Goal: Task Accomplishment & Management: Manage account settings

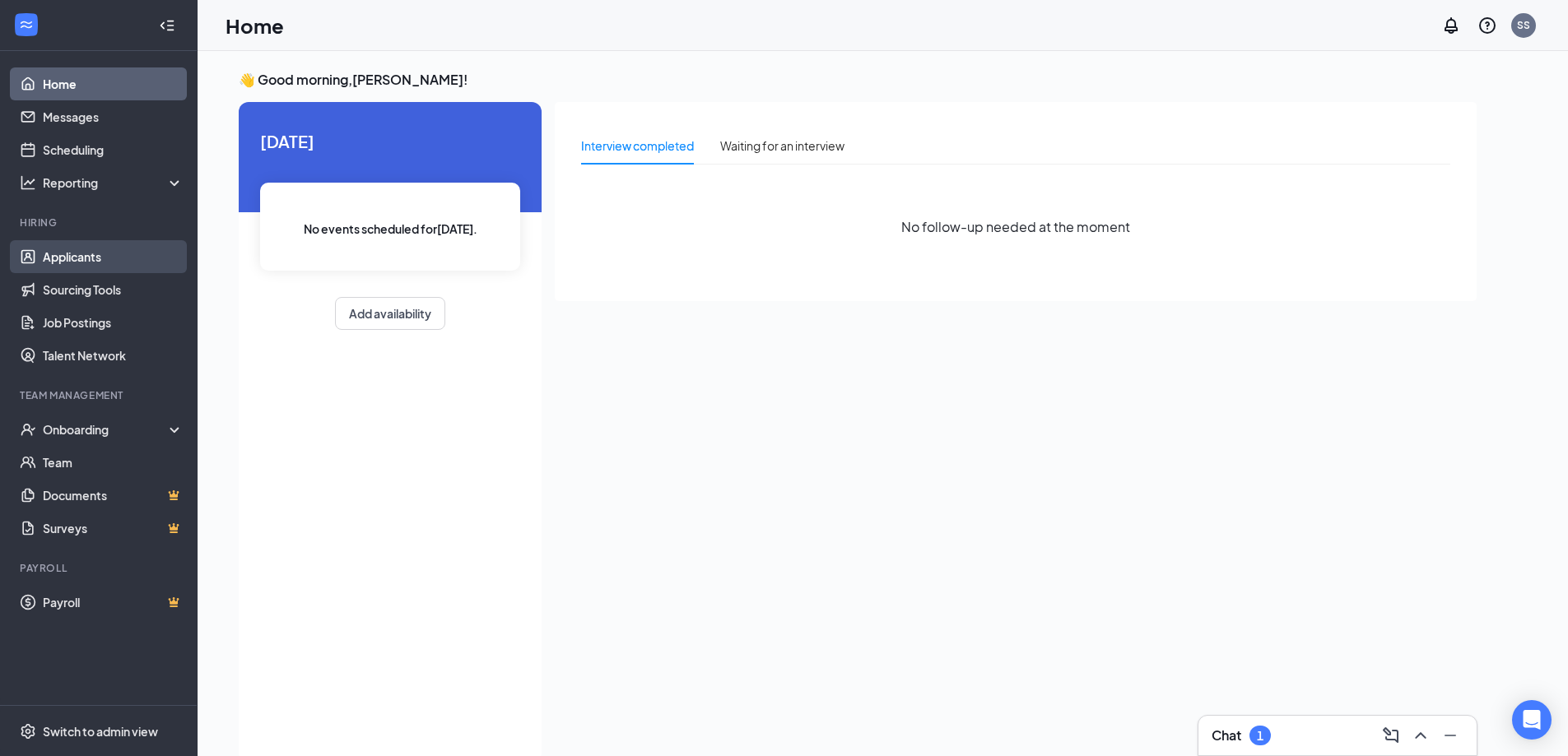
click at [90, 266] on link "Applicants" at bounding box center [113, 256] width 141 height 33
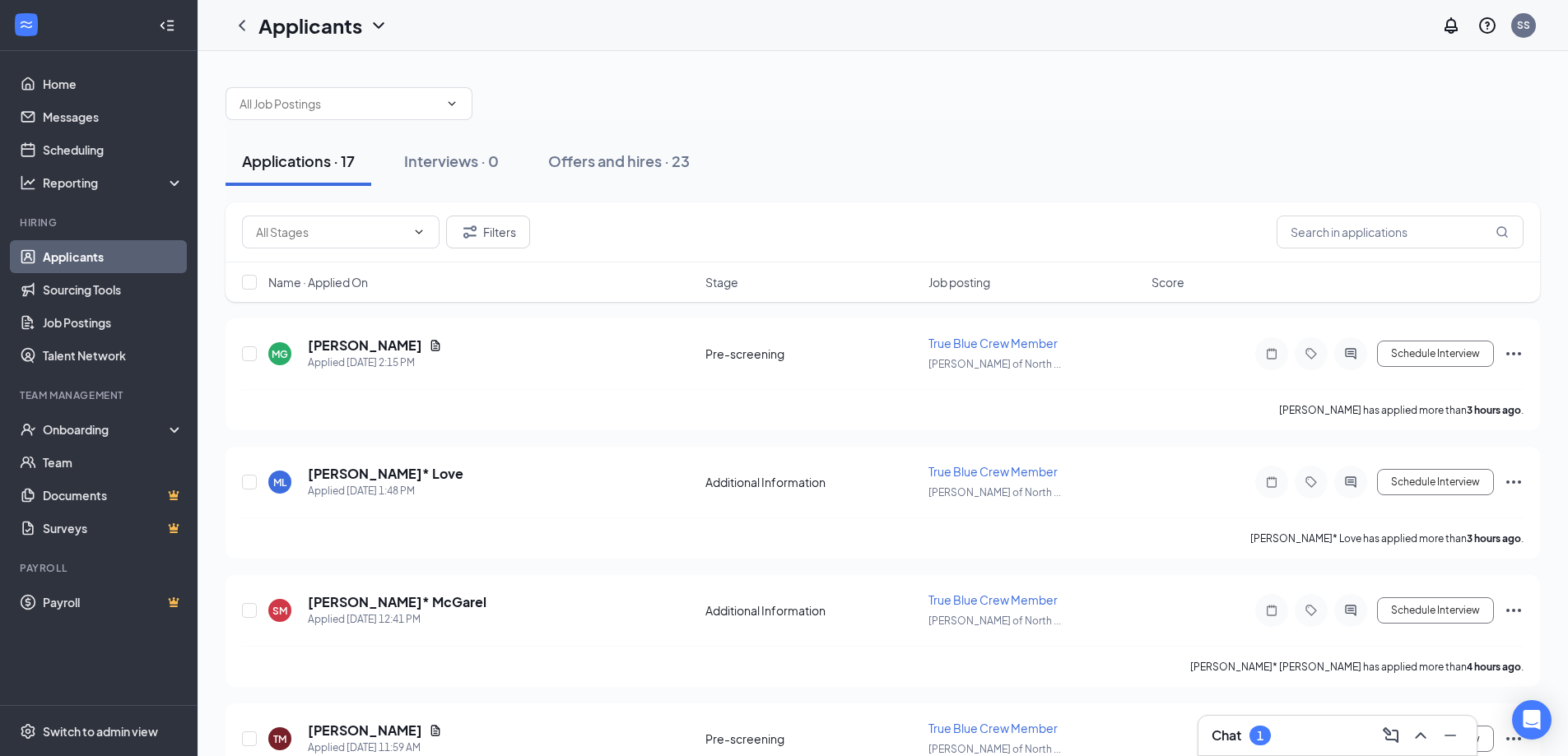
click at [299, 167] on div "Applications · 17" at bounding box center [298, 161] width 113 height 21
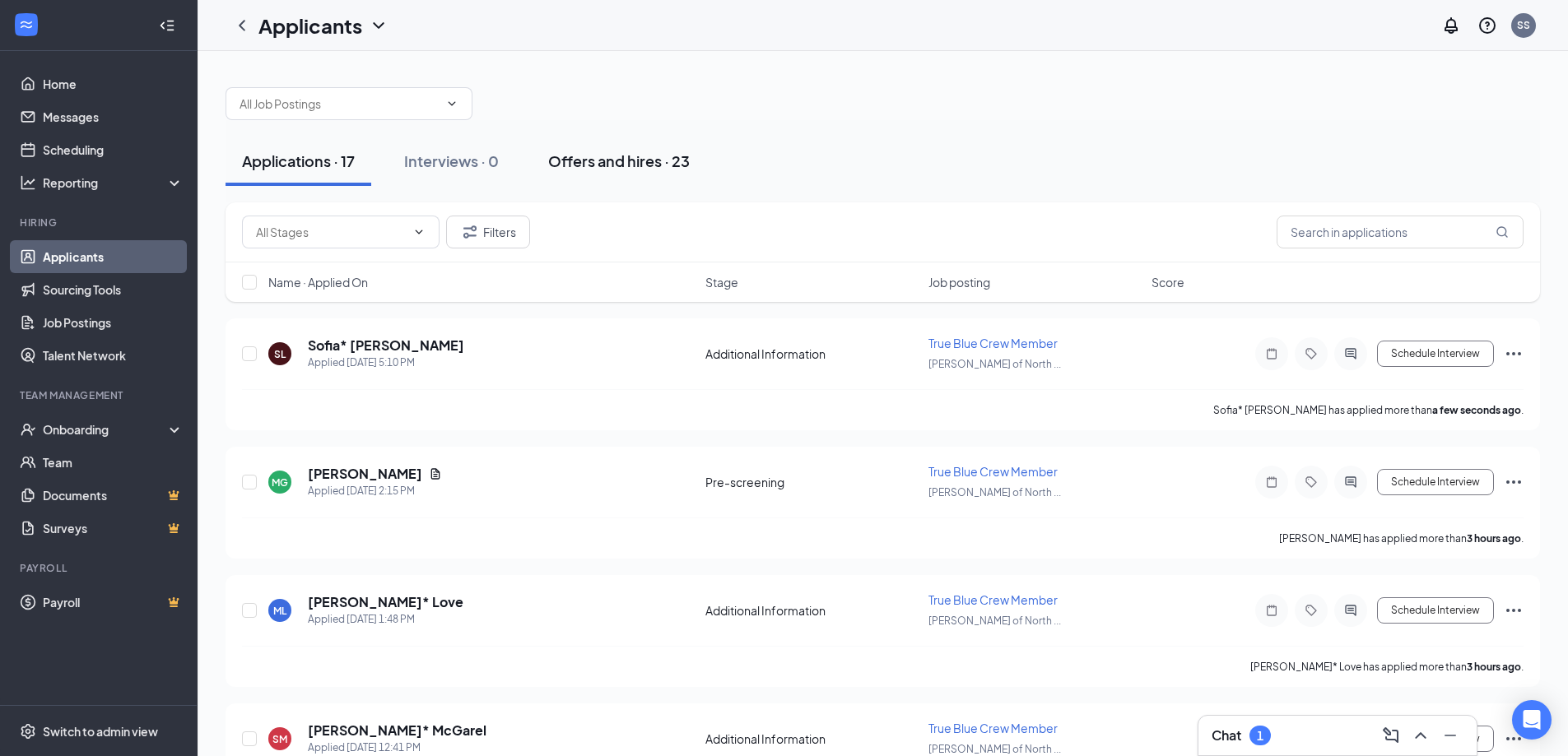
click at [630, 162] on div "Offers and hires · 23" at bounding box center [618, 161] width 142 height 21
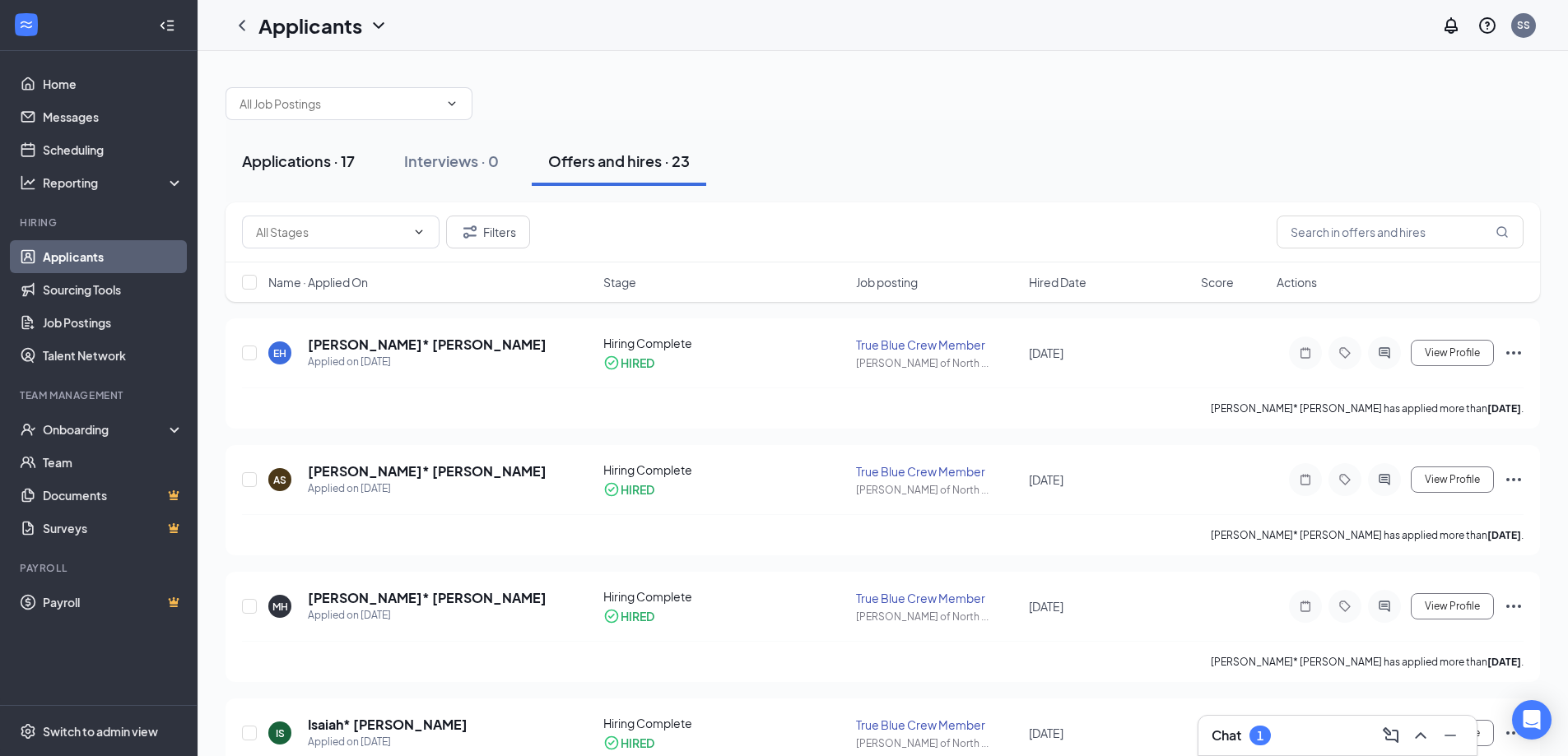
click at [297, 151] on button "Applications · 17" at bounding box center [298, 162] width 146 height 50
